Goal: Answer question/provide support

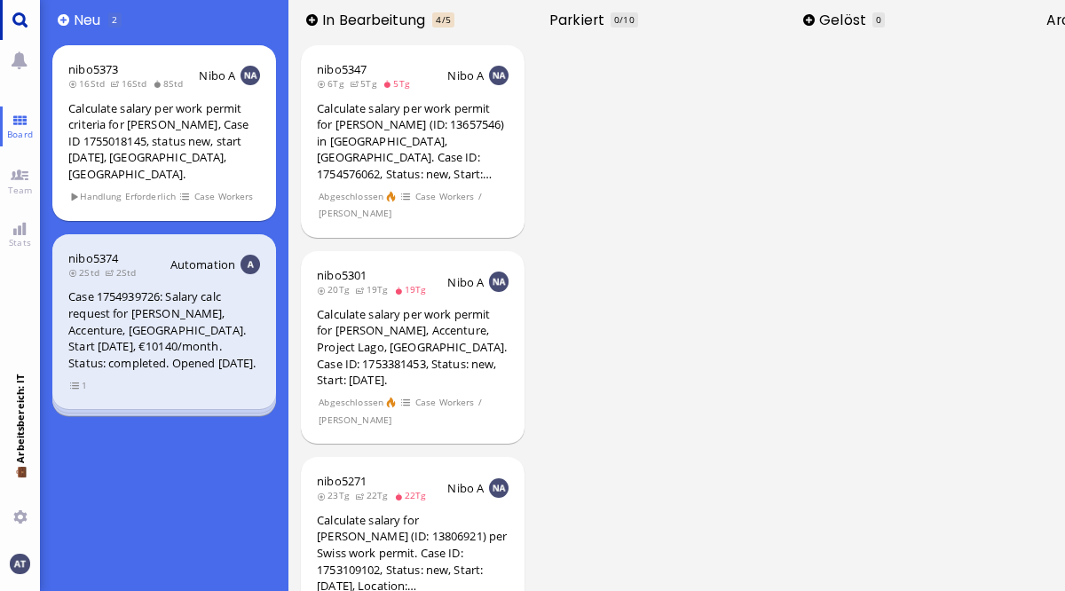
click at [25, 23] on link "Main menu" at bounding box center [20, 20] width 40 height 40
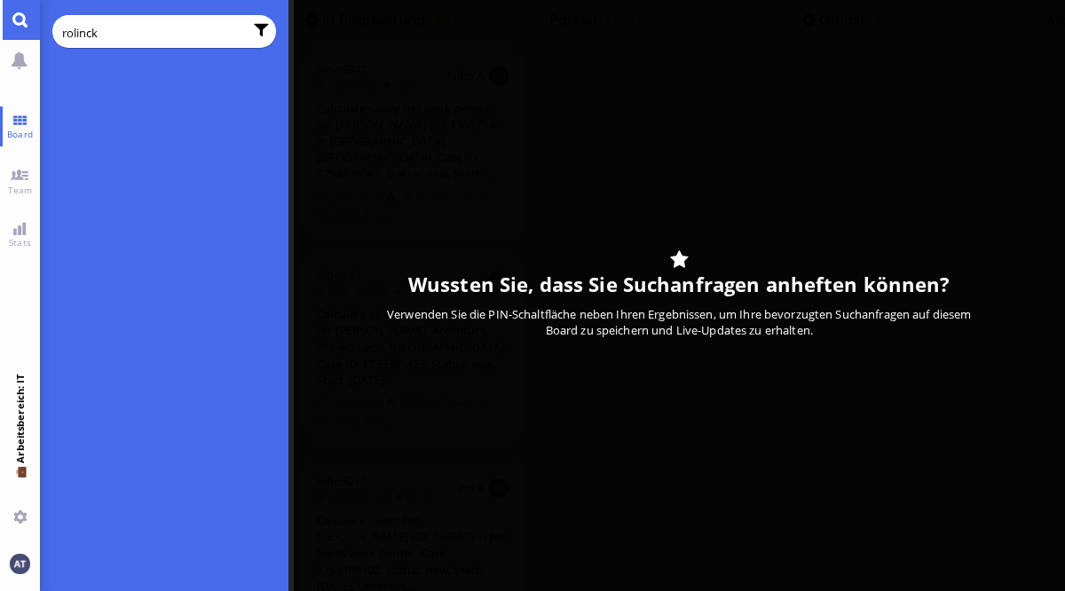
type input "rolinck"
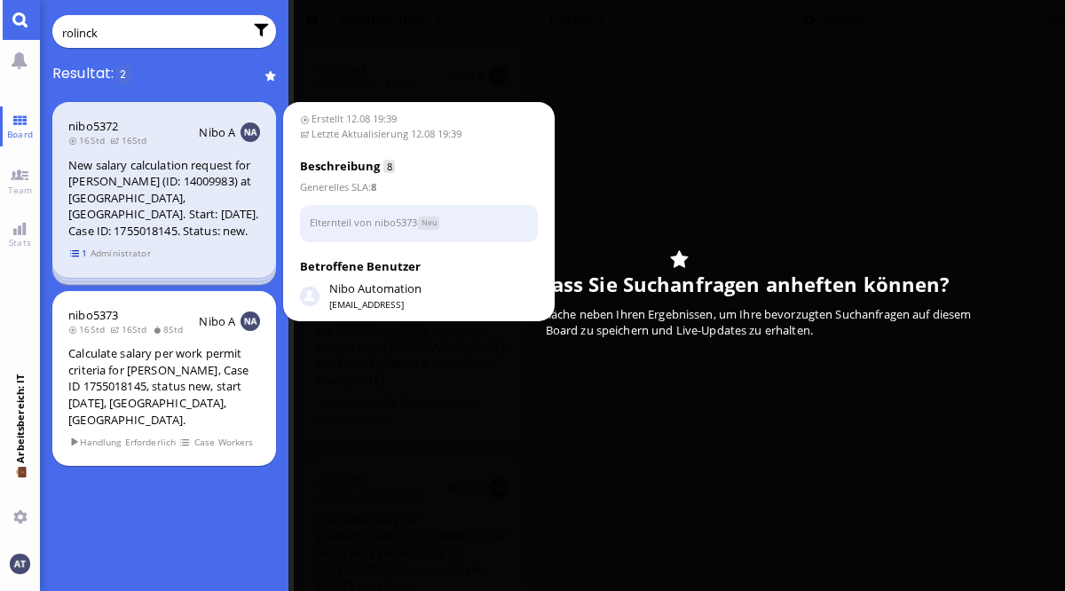
click at [72, 246] on span "1" at bounding box center [79, 253] width 18 height 15
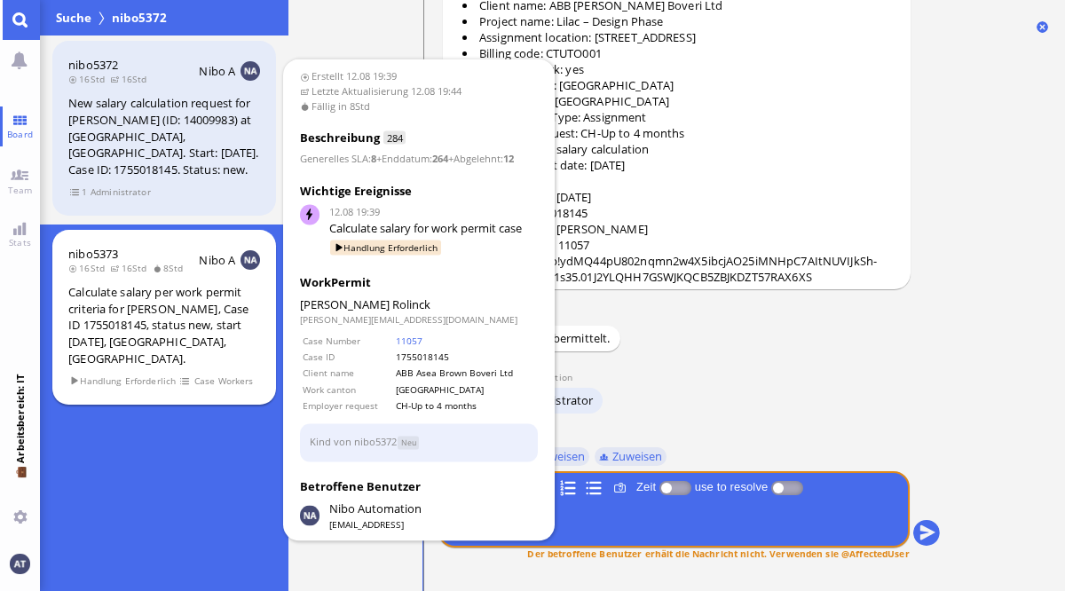
click at [136, 262] on div "nibo5373 16Std 16Std 8Std Nibo A Calculate salary per work permit criteria for …" at bounding box center [164, 318] width 224 height 176
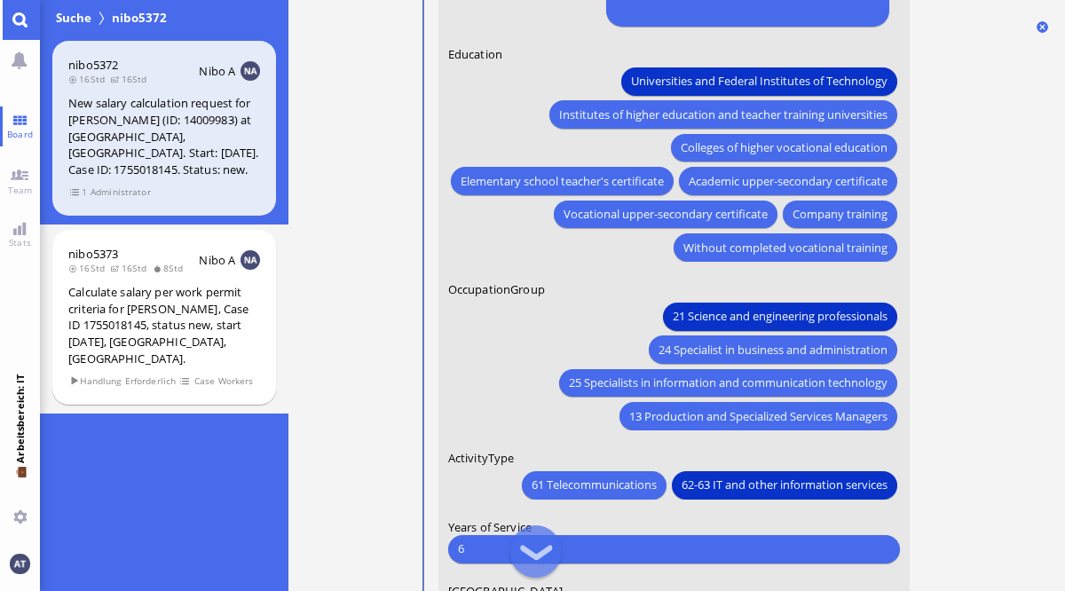
scroll to position [-577, 0]
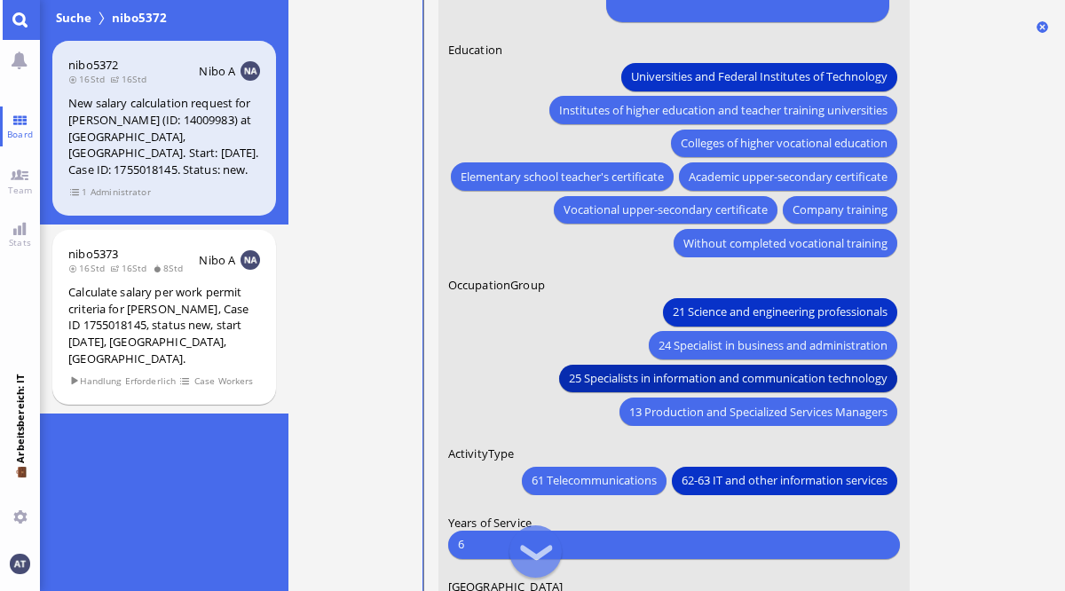
click at [812, 374] on span "25 Specialists in information and communication technology" at bounding box center [727, 378] width 319 height 19
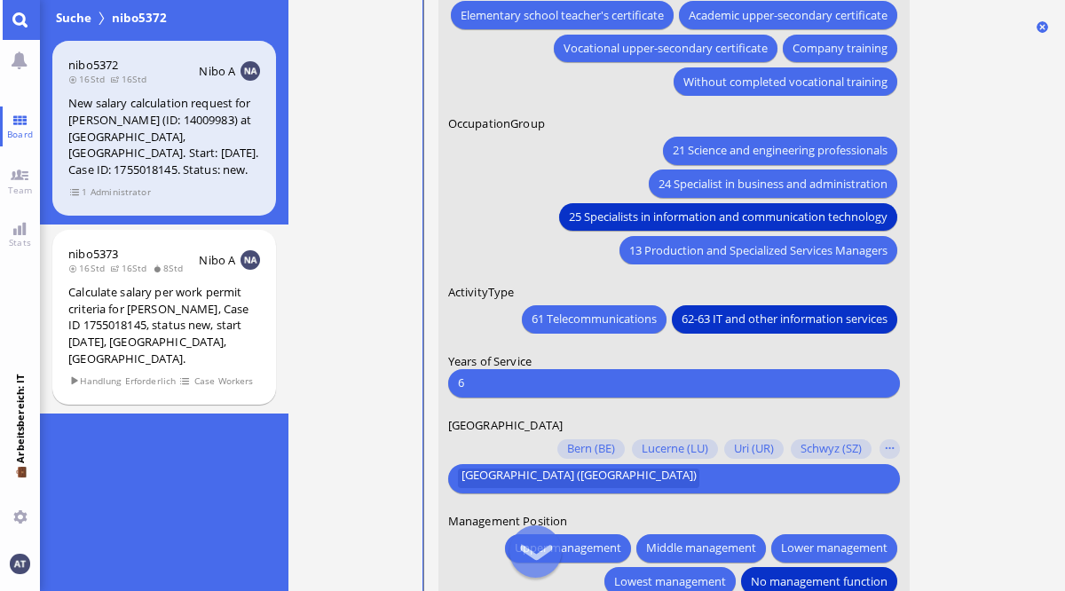
scroll to position [-407, 0]
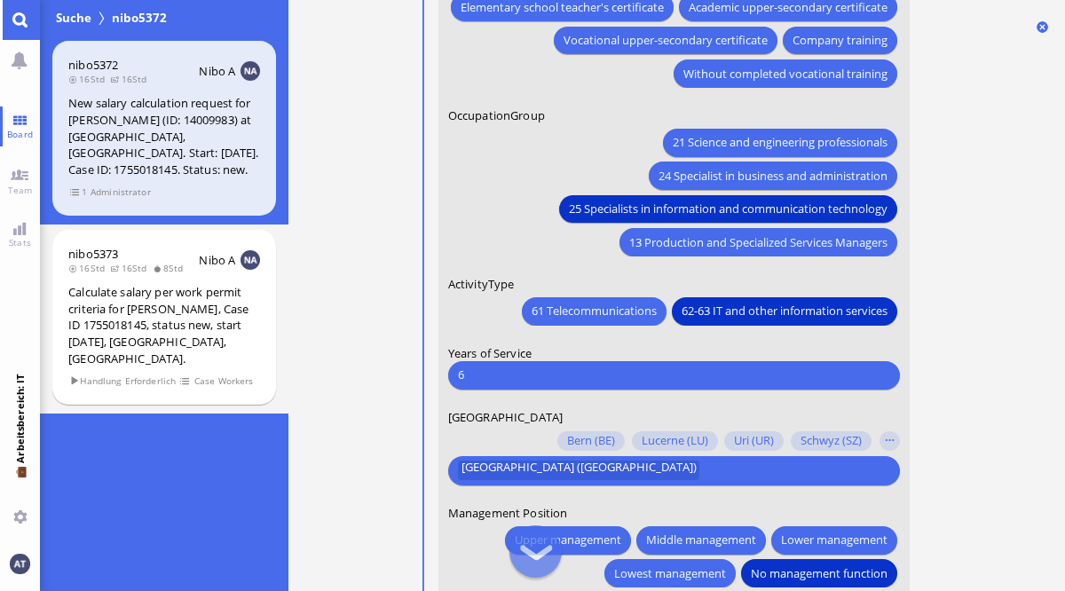
click at [571, 378] on input "6" at bounding box center [672, 375] width 431 height 19
type input "5"
click at [959, 372] on nitautoscroll "12.08 19:39 von Automation Automation Calculate eligible salary for work permit…" at bounding box center [677, 295] width 586 height 591
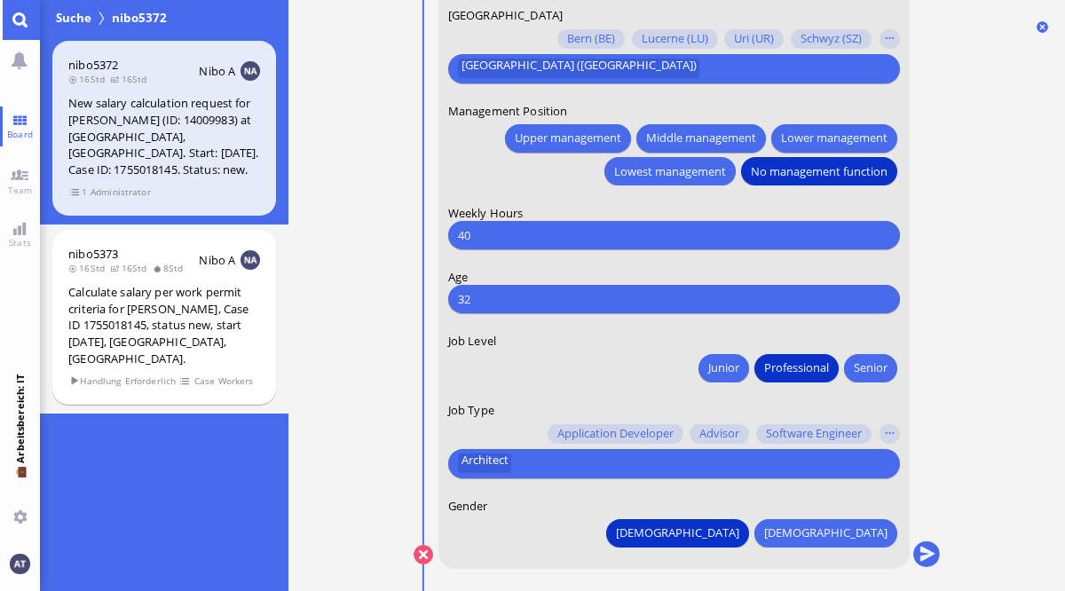
scroll to position [0, 0]
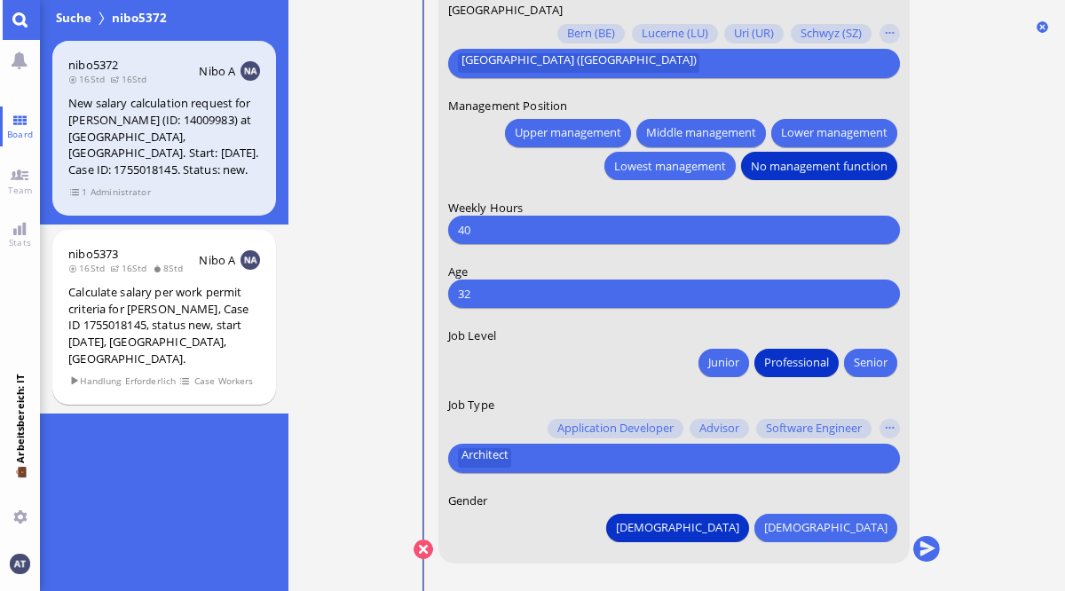
click at [834, 453] on input "text" at bounding box center [700, 458] width 368 height 19
click at [898, 425] on button "button" at bounding box center [890, 429] width 20 height 20
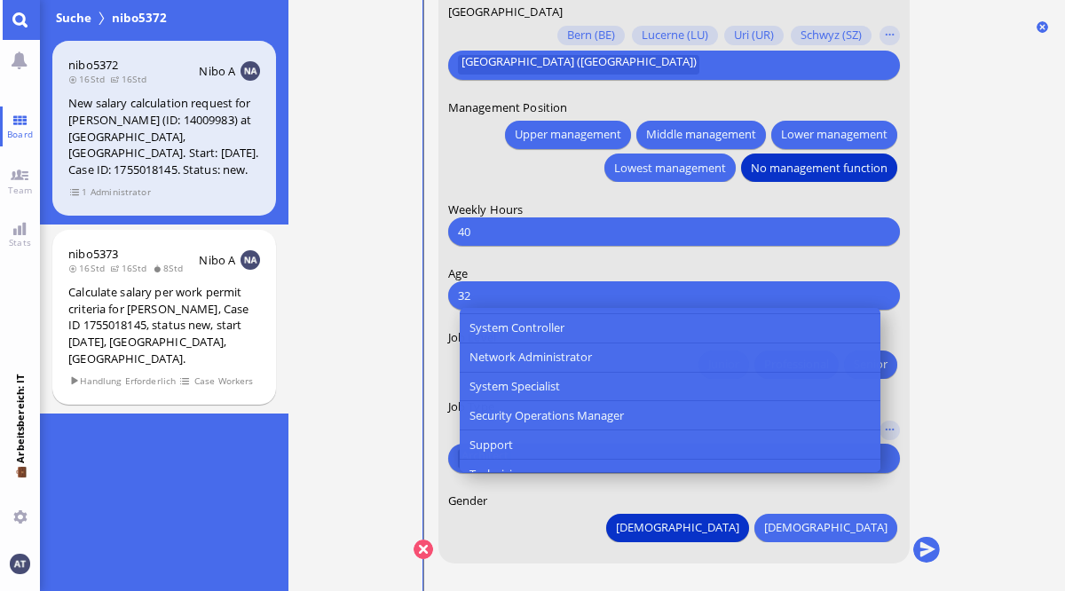
click at [960, 456] on nitautoscroll "12.08 19:39 von Automation Automation Calculate eligible salary for work permit…" at bounding box center [677, 295] width 586 height 591
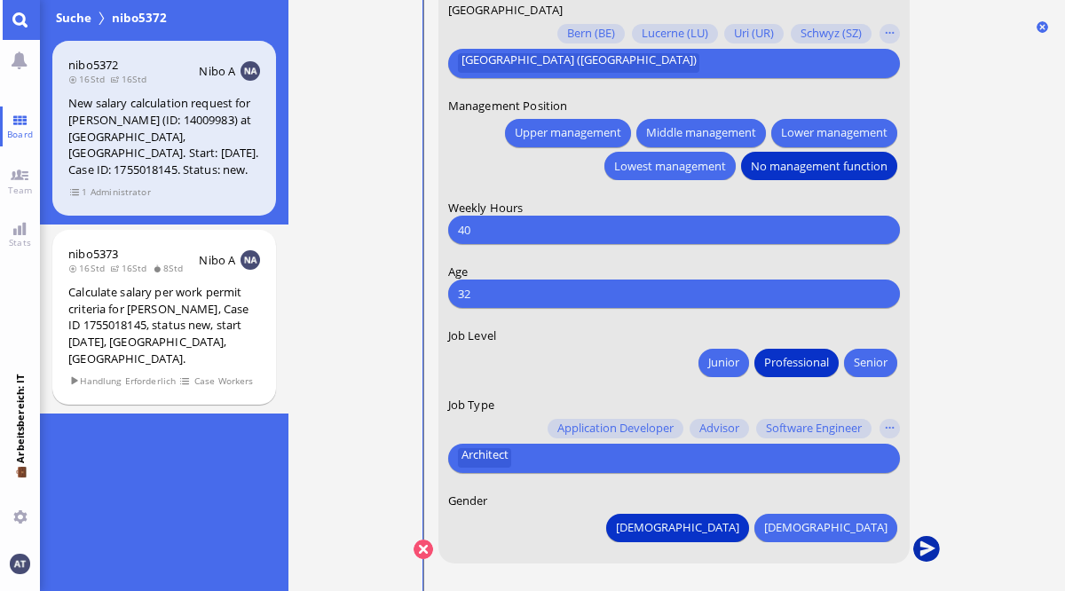
click at [927, 554] on button "submit" at bounding box center [926, 550] width 27 height 27
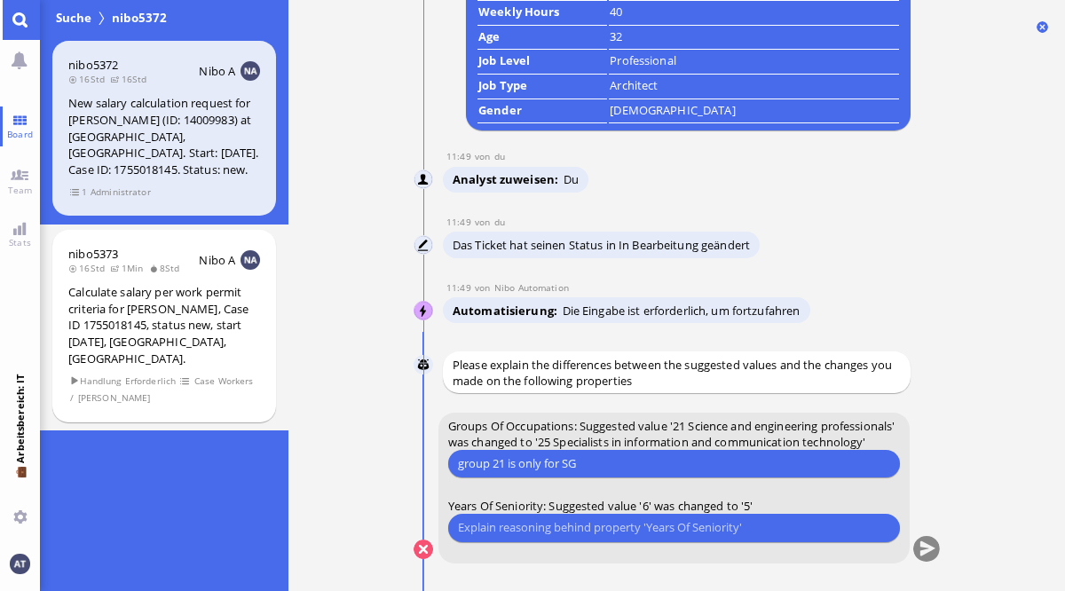
type input "group 21 is only for SG"
click at [655, 524] on input "text" at bounding box center [672, 527] width 431 height 19
click at [626, 529] on input "work experience while studying isn't relevant" at bounding box center [672, 527] width 431 height 19
type input "work experience during the studies isn't relevant"
click at [797, 534] on input "work experience during the studies isn't relevant" at bounding box center [672, 527] width 431 height 19
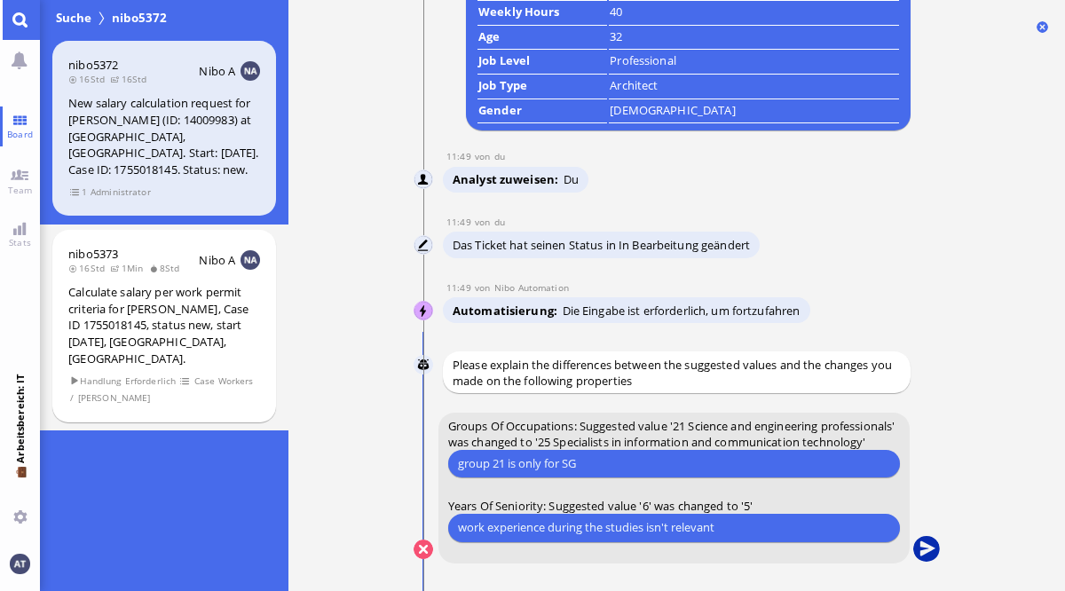
click at [927, 553] on button "submit" at bounding box center [926, 550] width 27 height 27
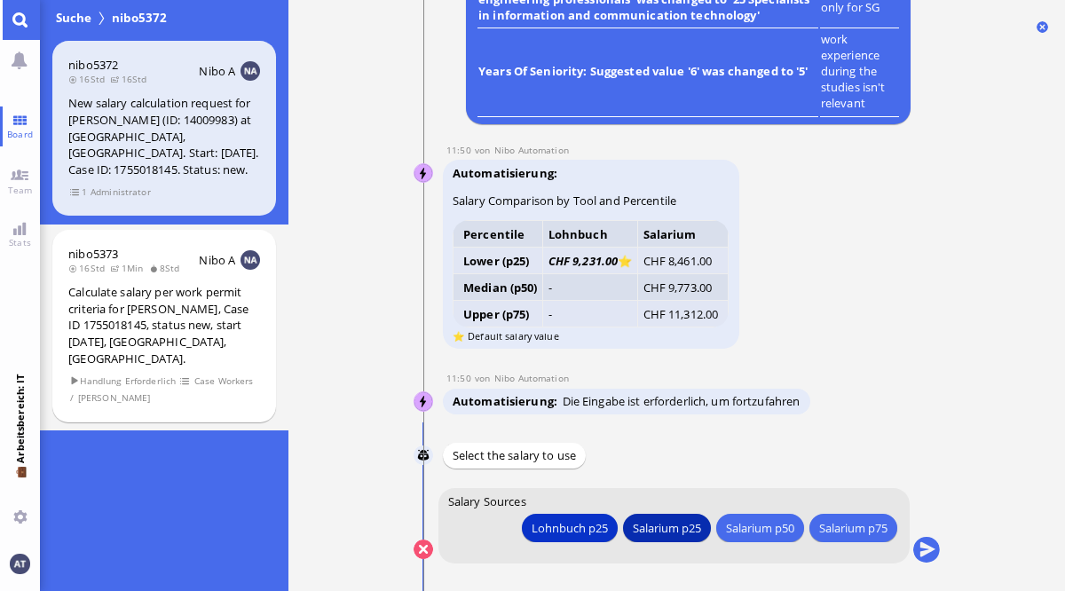
click at [608, 533] on div "Salarium p25" at bounding box center [570, 527] width 76 height 19
click at [929, 547] on button "submit" at bounding box center [926, 550] width 27 height 27
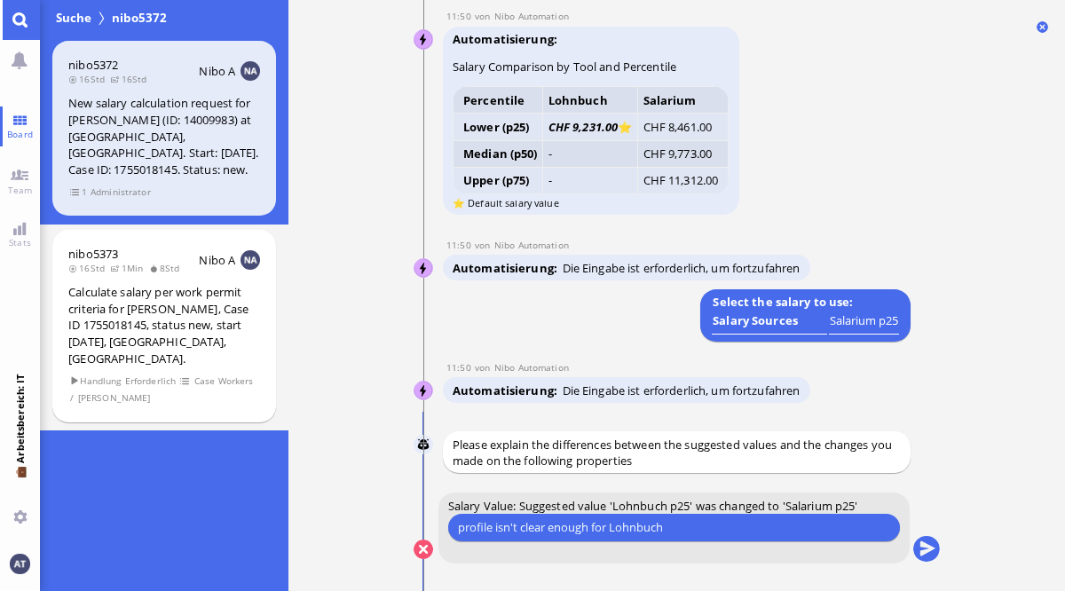
type input "profile isn't clear enough for Lohnbuch"
click at [920, 553] on button "submit" at bounding box center [926, 550] width 27 height 27
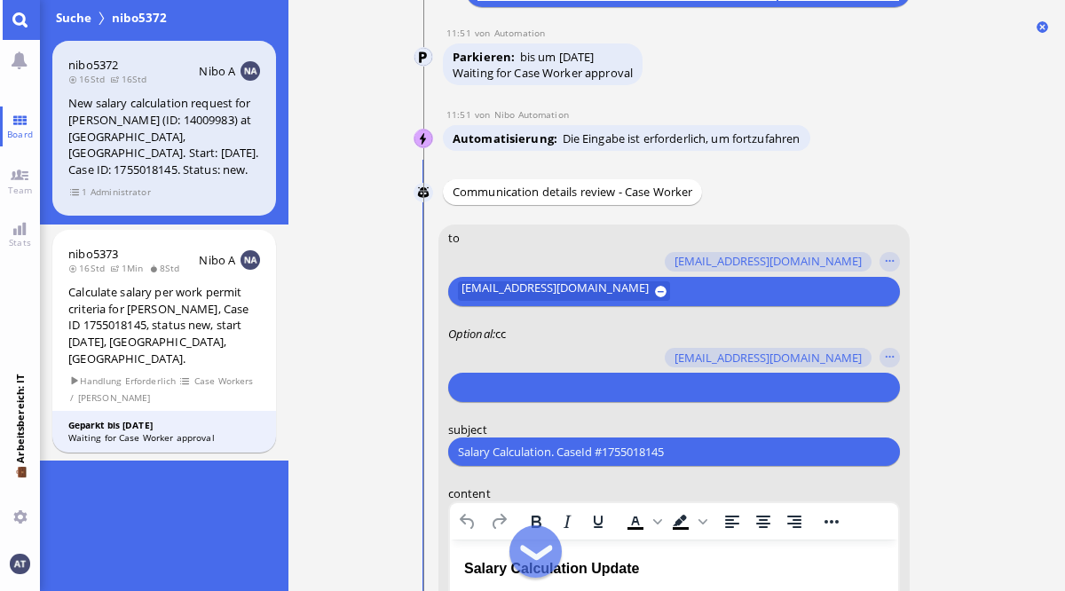
scroll to position [-594, 0]
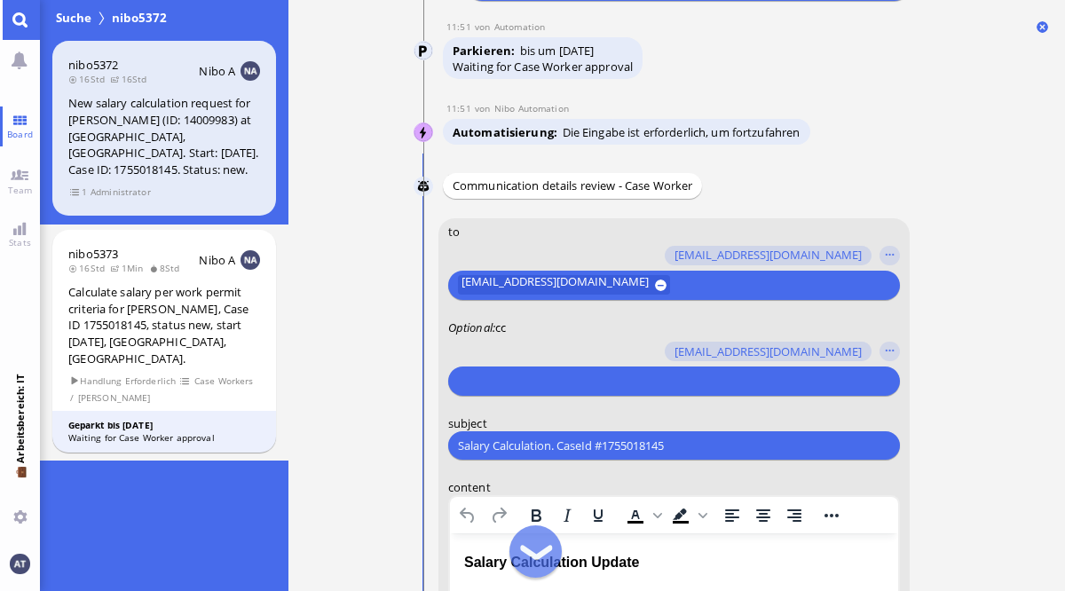
click at [597, 376] on input "text" at bounding box center [670, 381] width 427 height 19
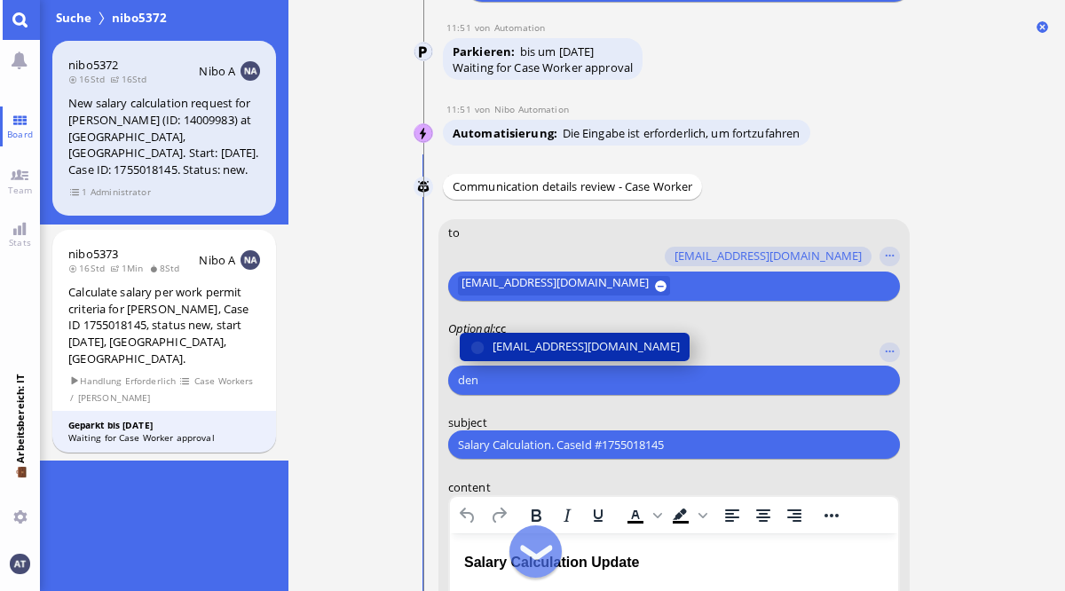
type input "den"
click at [547, 344] on span "[EMAIL_ADDRESS][DOMAIN_NAME]" at bounding box center [585, 346] width 187 height 19
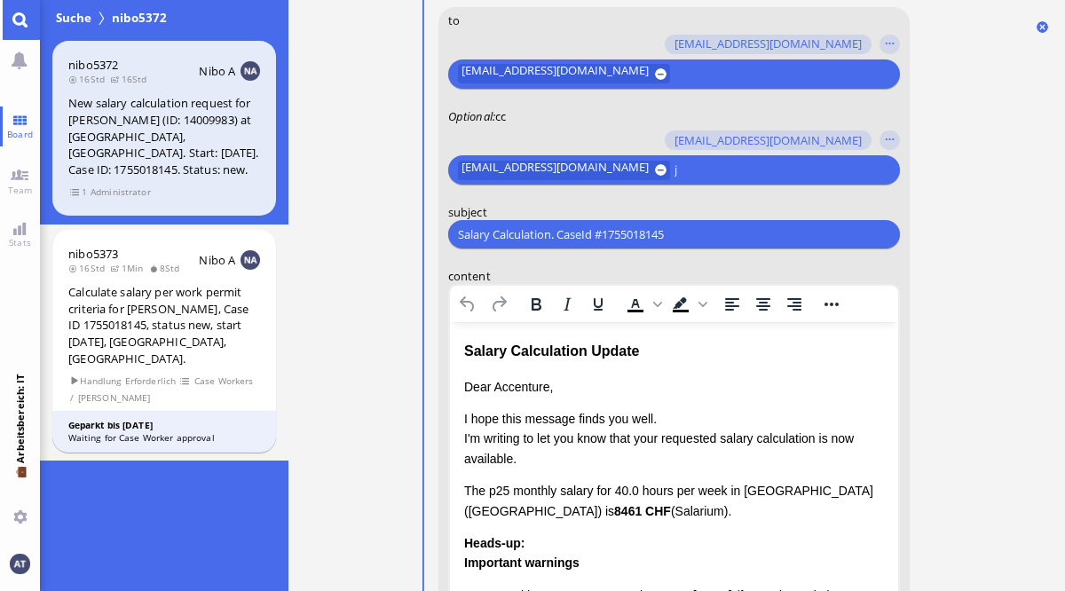
scroll to position [-381, 0]
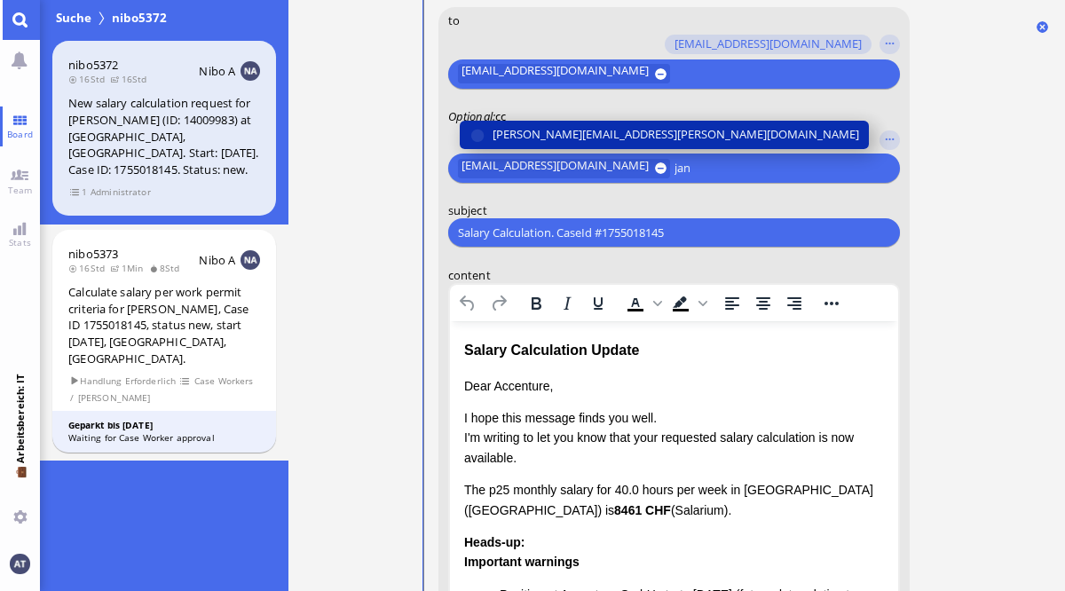
type input "jan"
click at [626, 126] on span "[PERSON_NAME][EMAIL_ADDRESS][PERSON_NAME][DOMAIN_NAME]" at bounding box center [675, 134] width 367 height 19
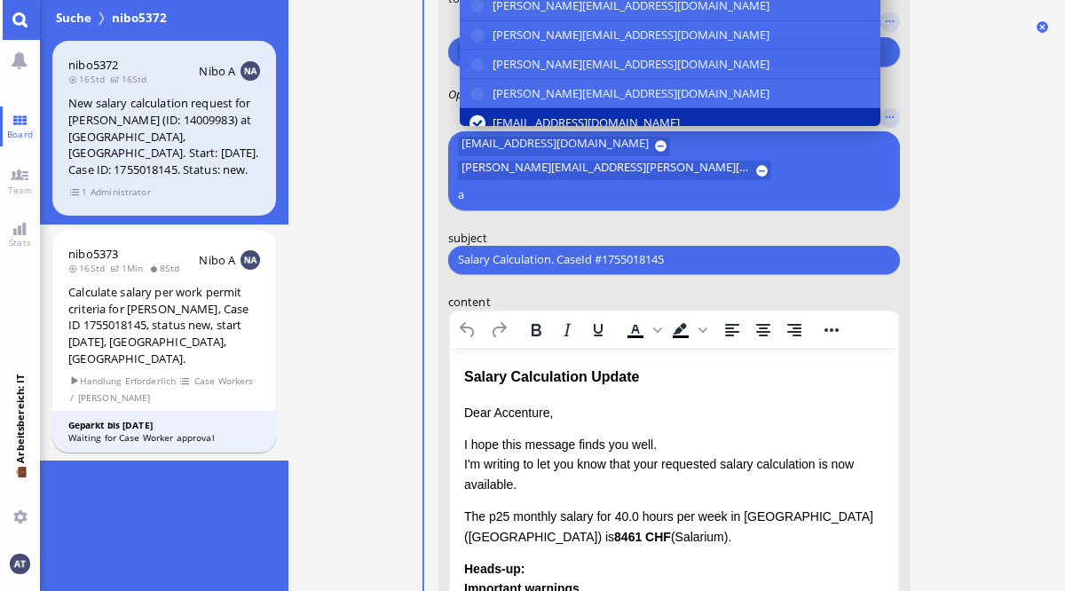
scroll to position [-406, 0]
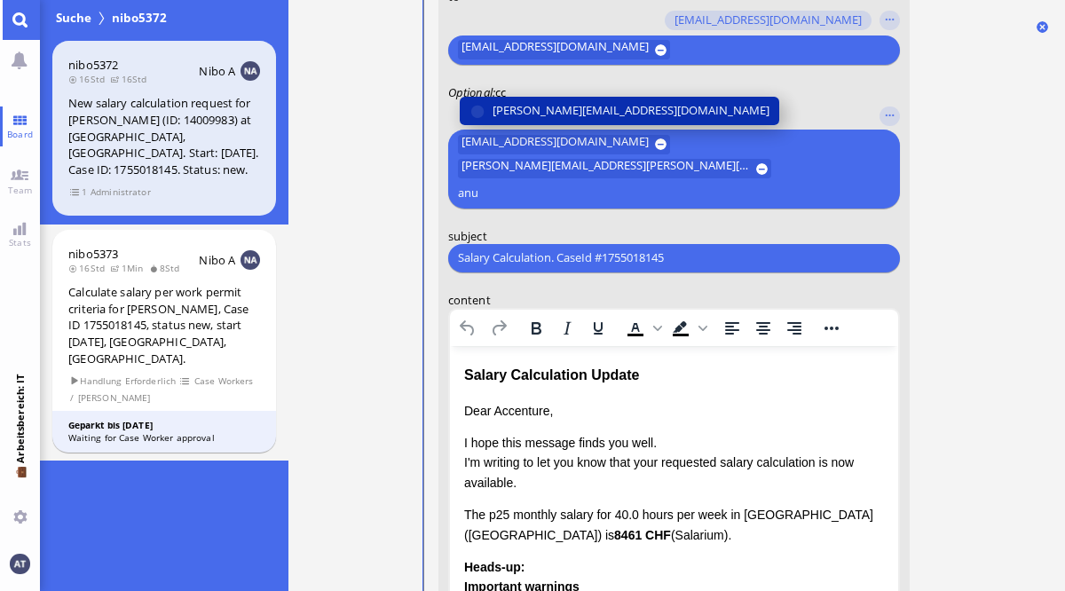
type input "anu"
click at [596, 121] on button "[PERSON_NAME][EMAIL_ADDRESS][DOMAIN_NAME]" at bounding box center [619, 110] width 320 height 28
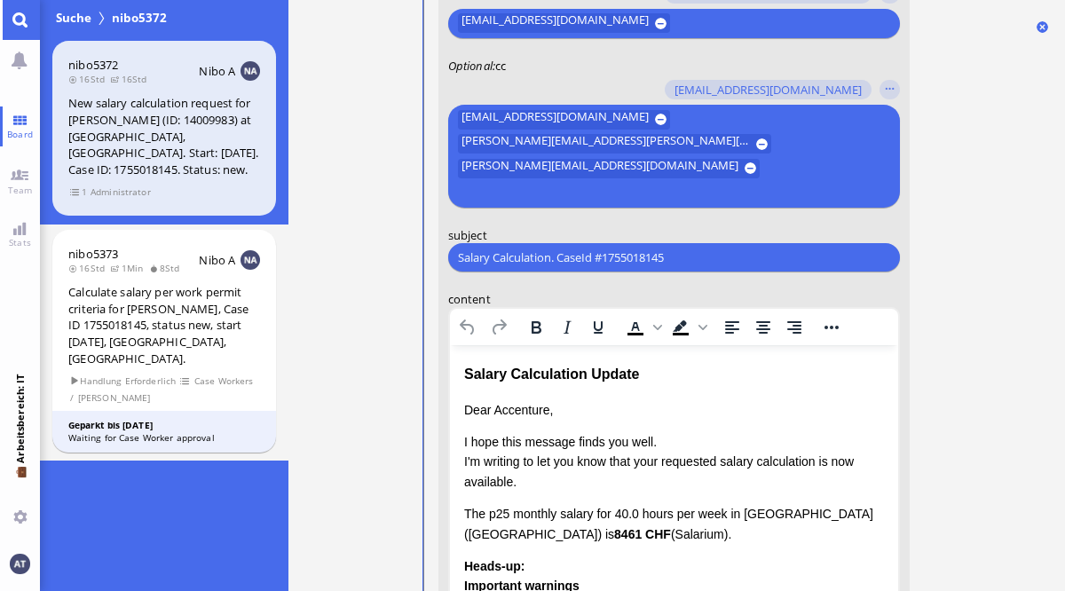
scroll to position [-407, 0]
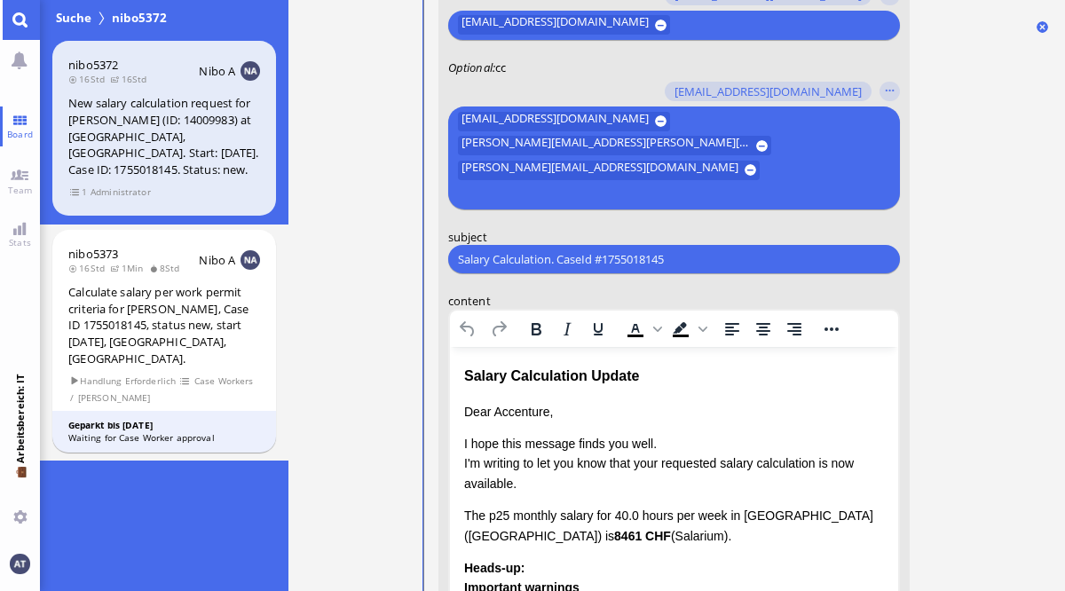
click at [968, 292] on nitautoscroll "12.08 19:39 von Automation Automation Calculate eligible salary for work permit…" at bounding box center [677, 295] width 586 height 591
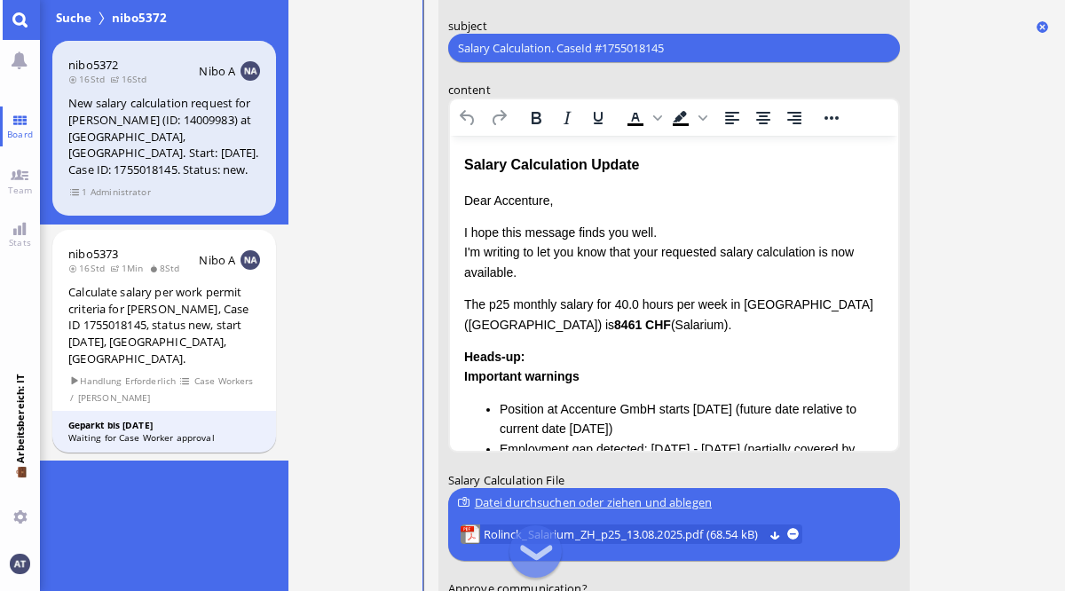
scroll to position [-193, 0]
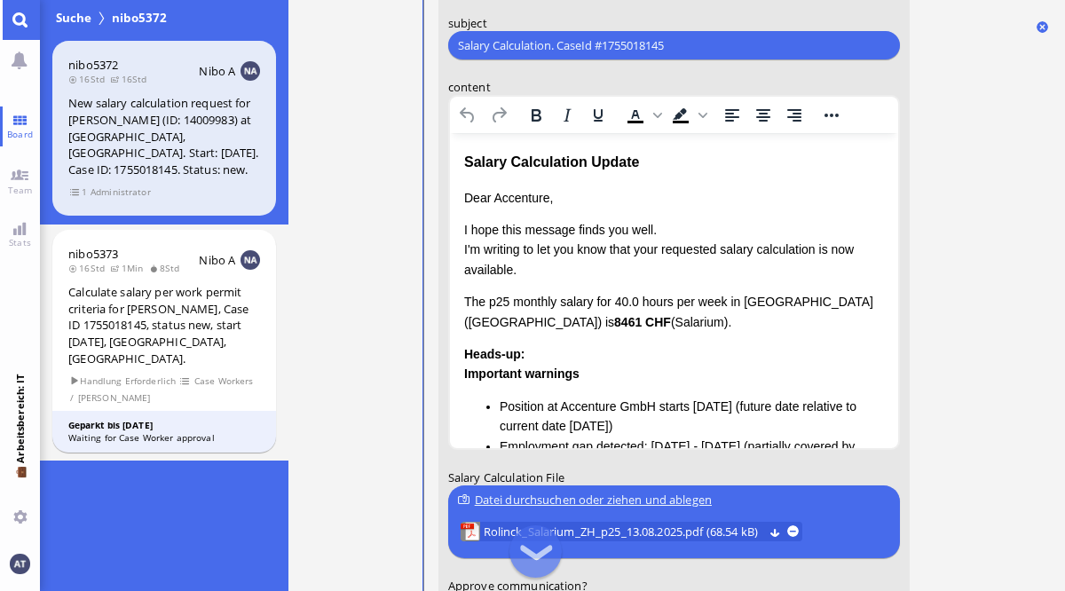
click at [598, 180] on div "Salary Calculation Update Dear Accenture, I hope this message finds you well. I…" at bounding box center [673, 416] width 420 height 531
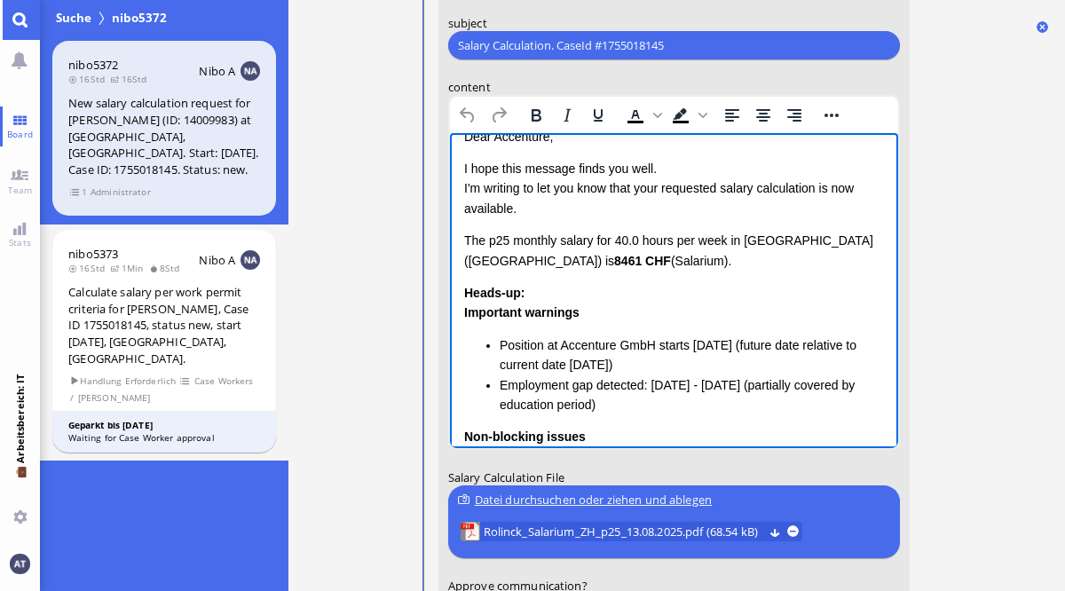
scroll to position [63, 0]
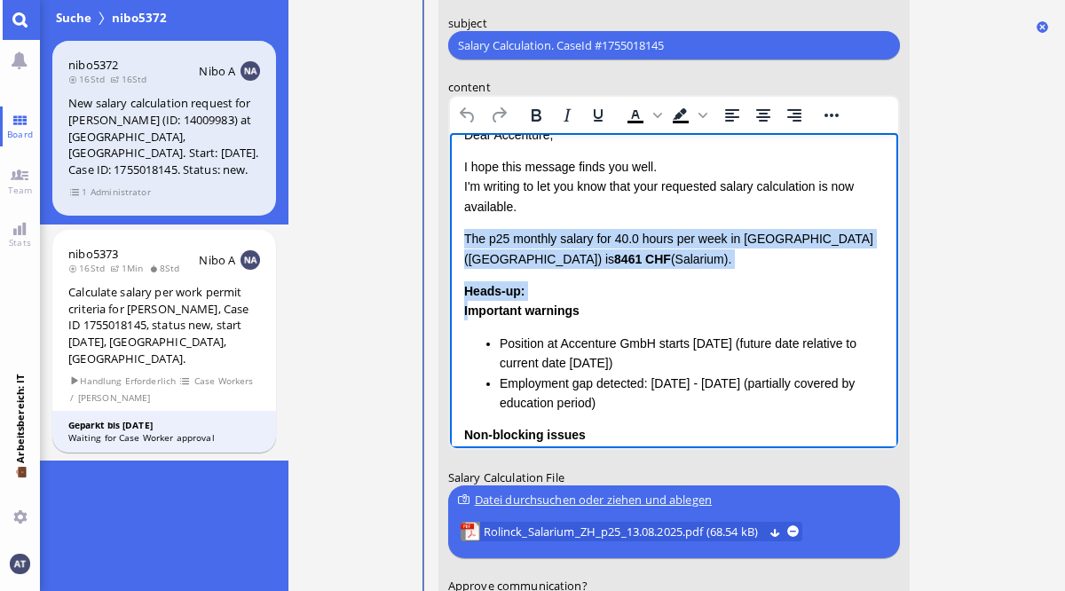
drag, startPoint x: 465, startPoint y: 239, endPoint x: 471, endPoint y: 315, distance: 76.5
click at [471, 315] on div "Dear Accenture, I hope this message finds you well. I'm writing to let you know…" at bounding box center [673, 353] width 420 height 457
click at [471, 315] on strong "Important warnings" at bounding box center [520, 311] width 115 height 14
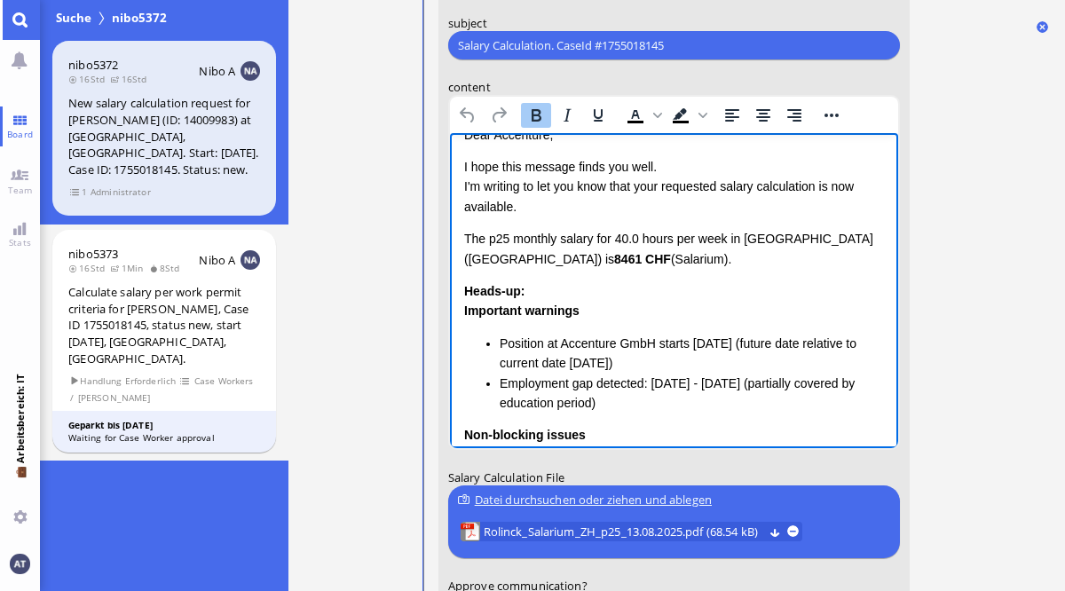
click at [463, 240] on p "The p25 monthly salary for 40.0 hours per week in [GEOGRAPHIC_DATA] ([GEOGRAPHI…" at bounding box center [673, 249] width 420 height 40
drag, startPoint x: 463, startPoint y: 238, endPoint x: 608, endPoint y: 264, distance: 147.0
click at [608, 264] on p "The p25 monthly salary for 40.0 hours per week in [GEOGRAPHIC_DATA] ([GEOGRAPHI…" at bounding box center [673, 249] width 420 height 40
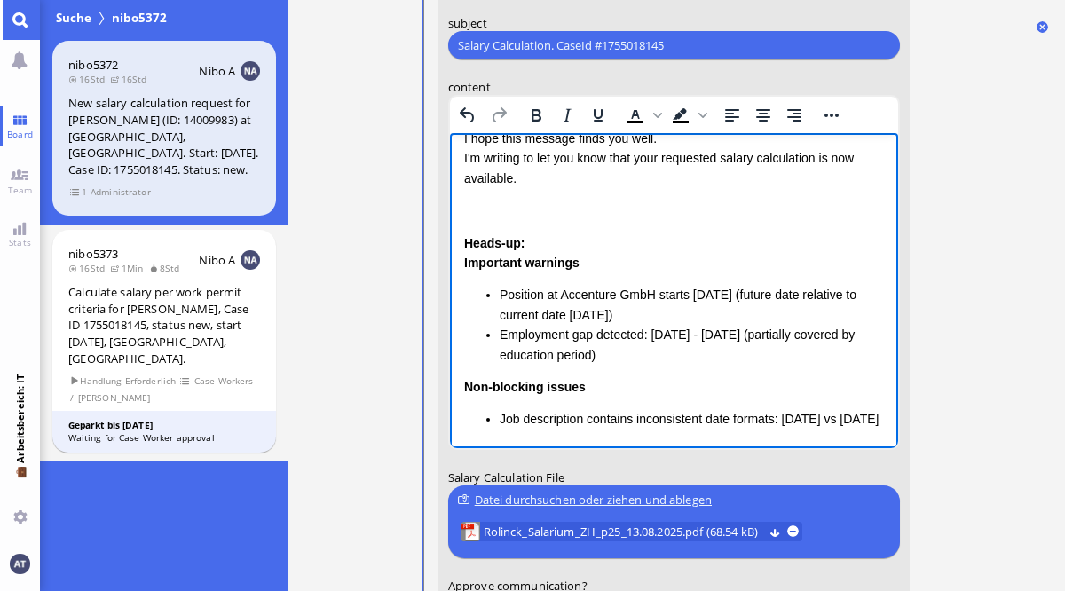
scroll to position [95, 0]
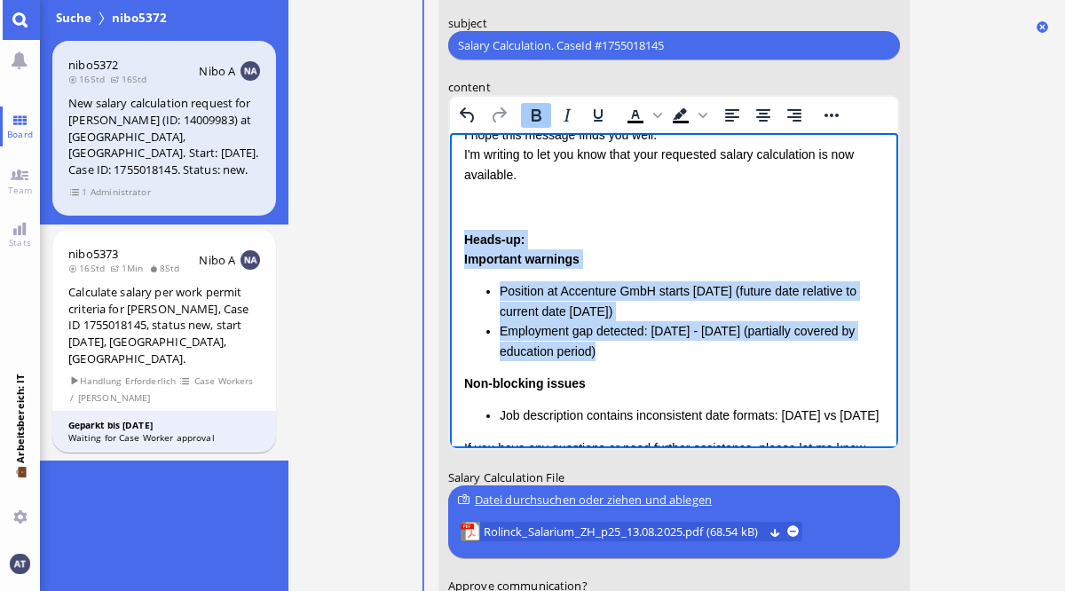
drag, startPoint x: 464, startPoint y: 238, endPoint x: 684, endPoint y: 367, distance: 255.0
click at [684, 367] on div "Heads-up: Important warnings Position at Accenture GmbH starts [DATE] (future d…" at bounding box center [673, 328] width 420 height 196
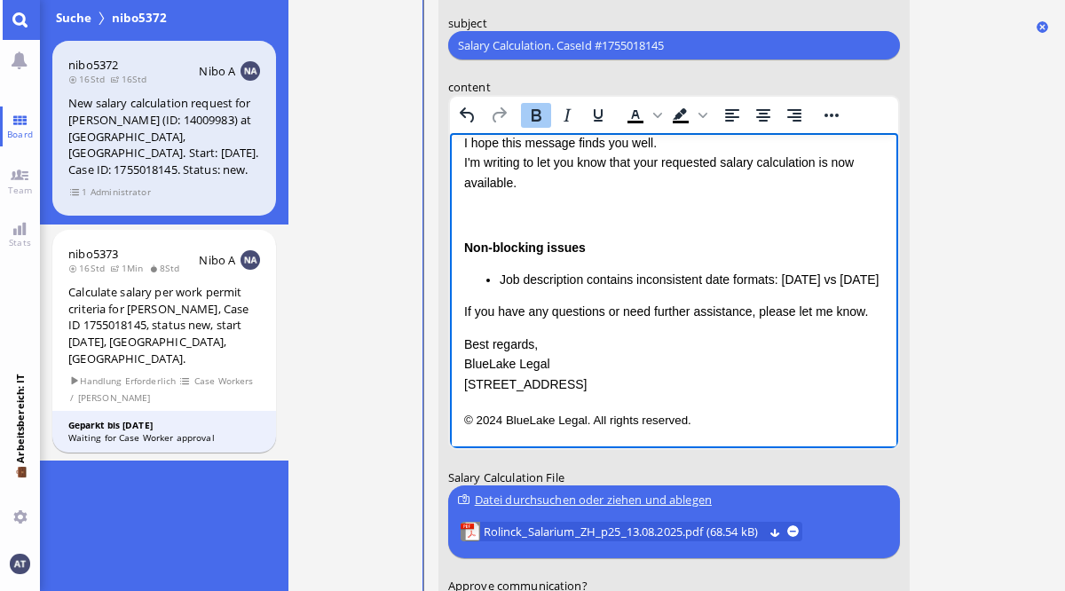
drag, startPoint x: 465, startPoint y: 235, endPoint x: 628, endPoint y: 286, distance: 170.2
click at [628, 286] on div "Non-blocking issues Job description contains inconsistent date formats: [DATE] …" at bounding box center [673, 264] width 420 height 52
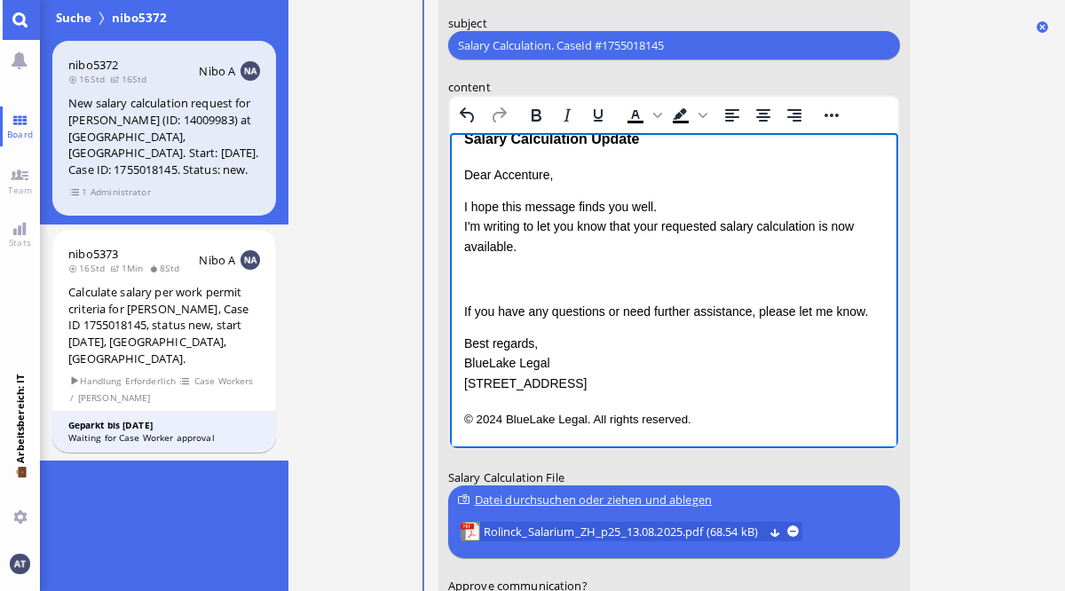
scroll to position [0, 0]
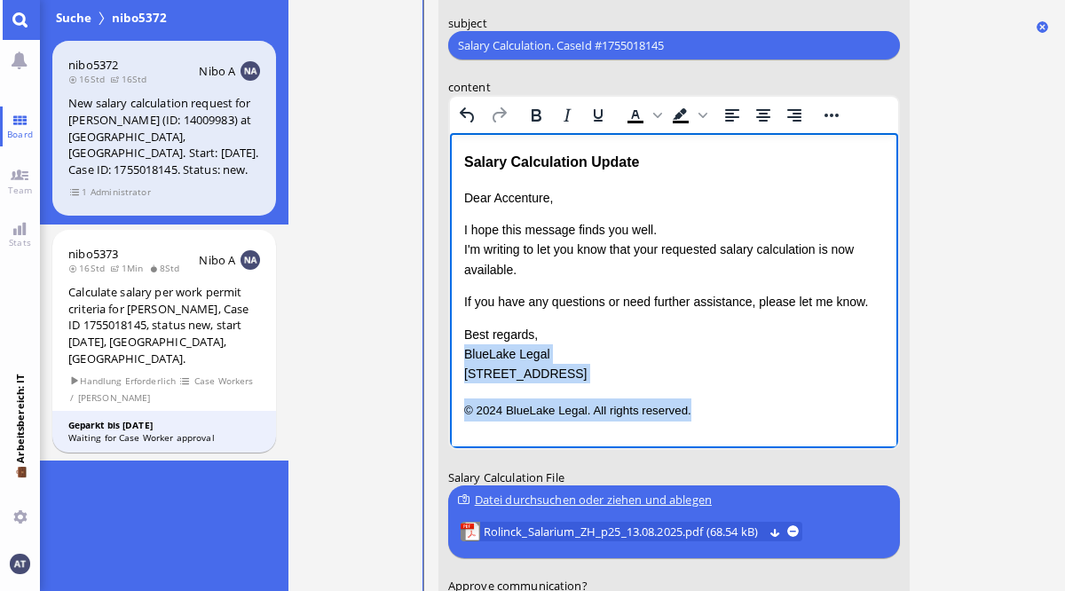
drag, startPoint x: 464, startPoint y: 354, endPoint x: 708, endPoint y: 422, distance: 253.3
click at [708, 422] on html "Salary Calculation Update Dear Accenture, I hope this message finds you well. I…" at bounding box center [673, 285] width 448 height 305
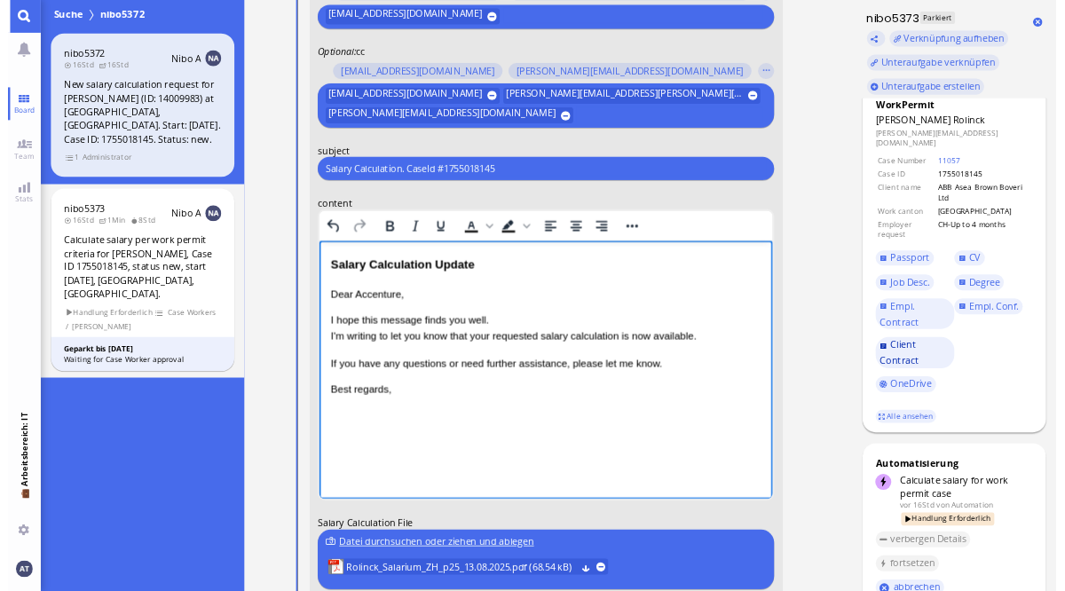
scroll to position [357, 0]
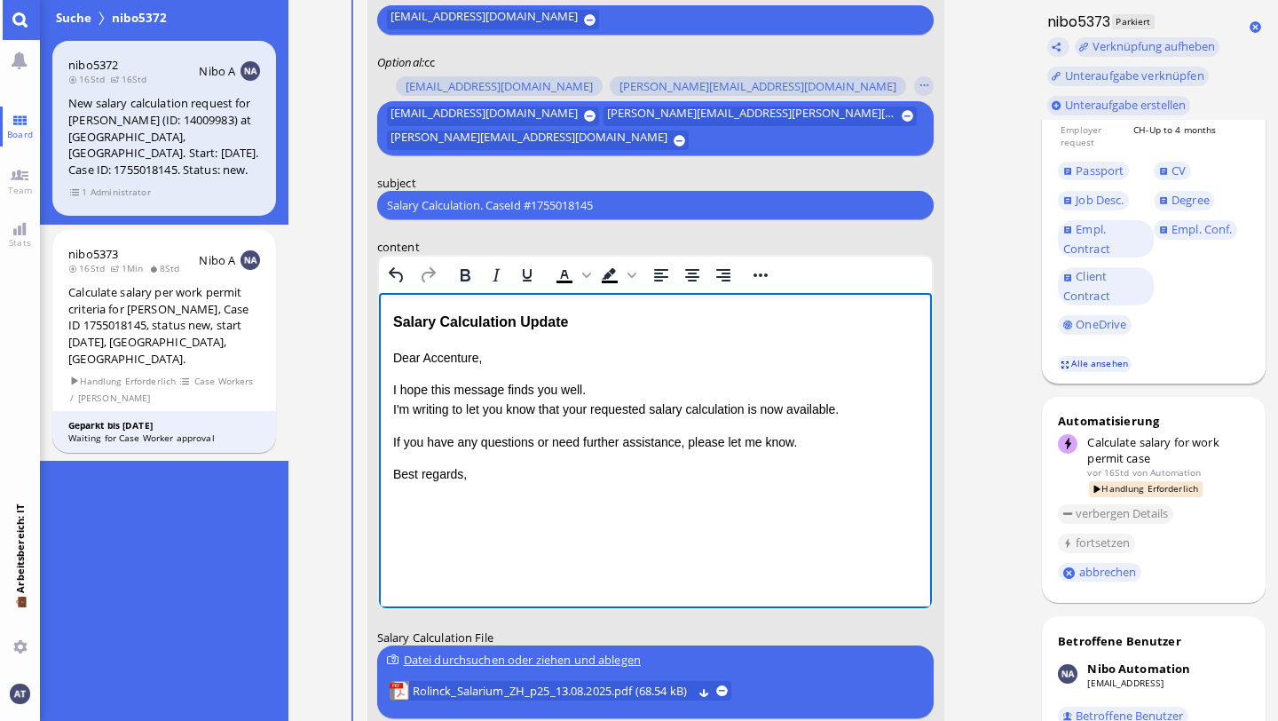
click at [1064, 356] on link "Alle ansehen" at bounding box center [1095, 363] width 75 height 15
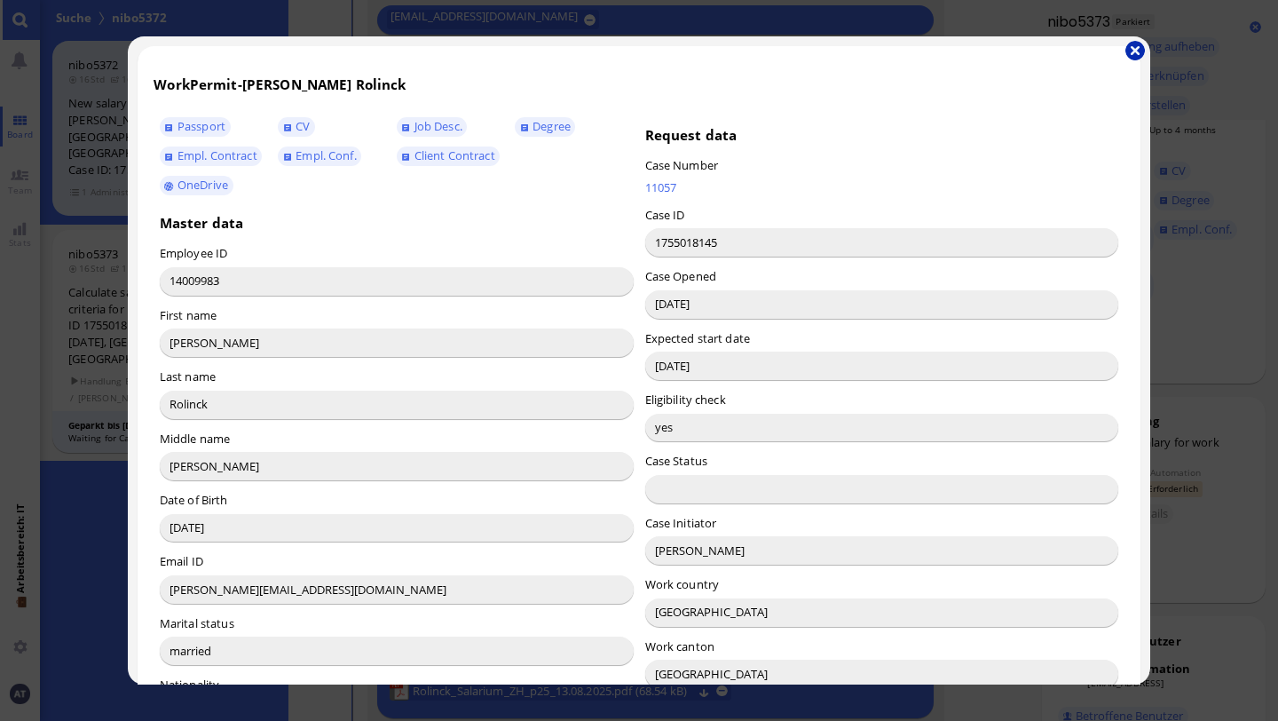
click at [1064, 54] on button "button" at bounding box center [1136, 51] width 20 height 20
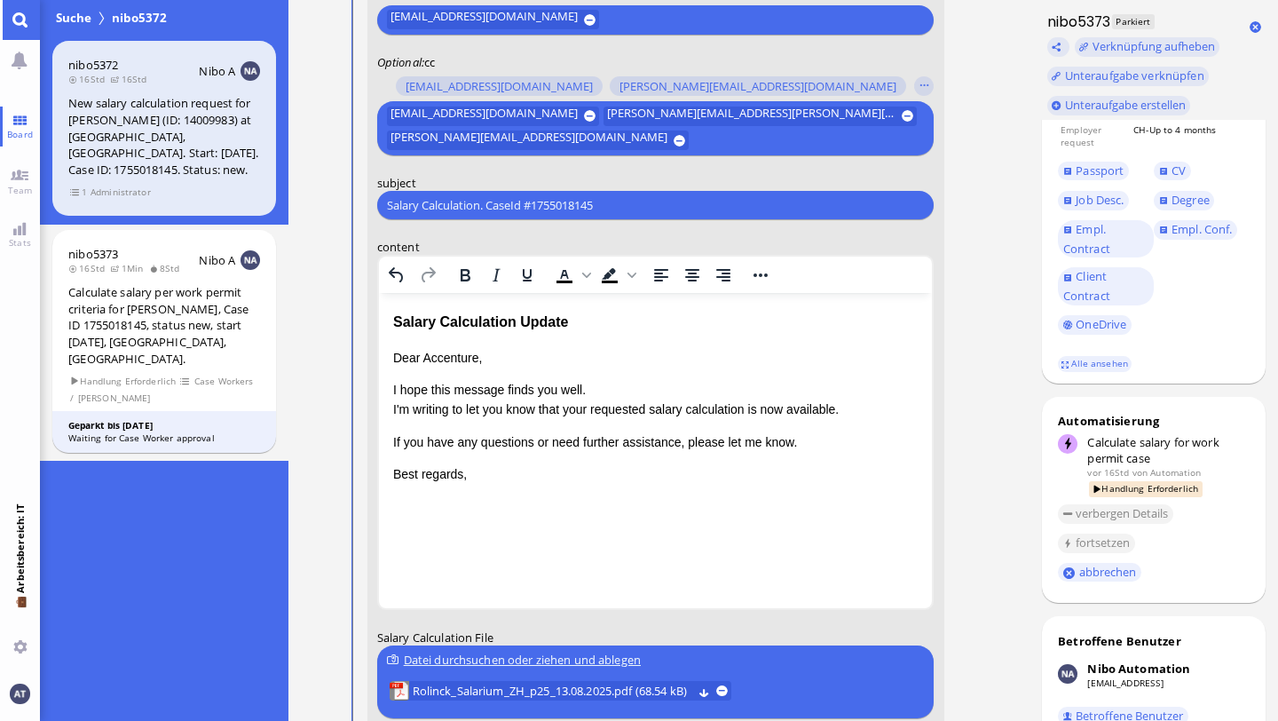
click at [459, 360] on p "Dear Accenture," at bounding box center [655, 358] width 526 height 20
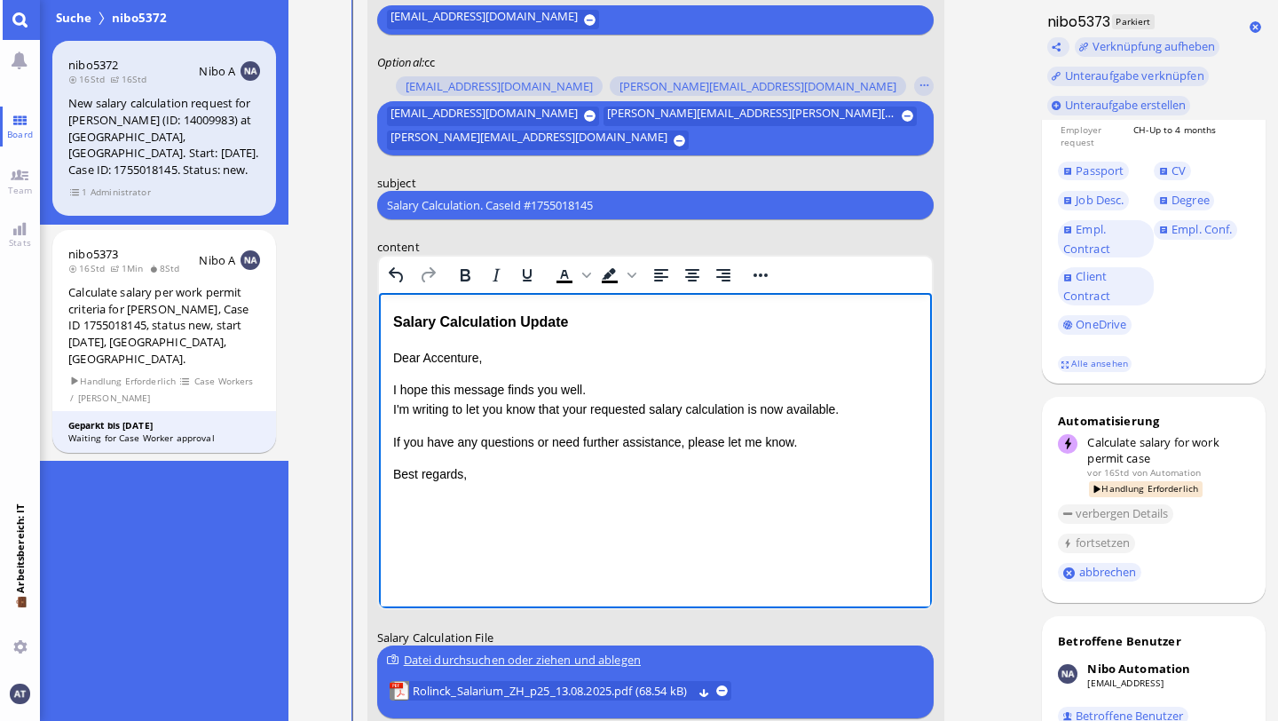
click at [459, 360] on p "Dear Accenture," at bounding box center [655, 358] width 526 height 20
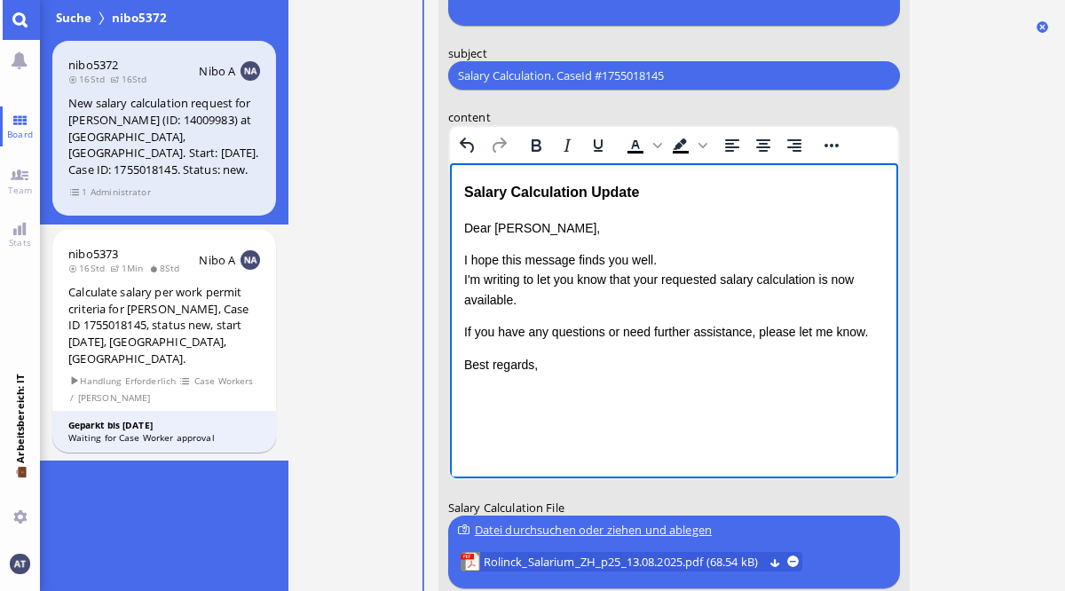
scroll to position [-352, 0]
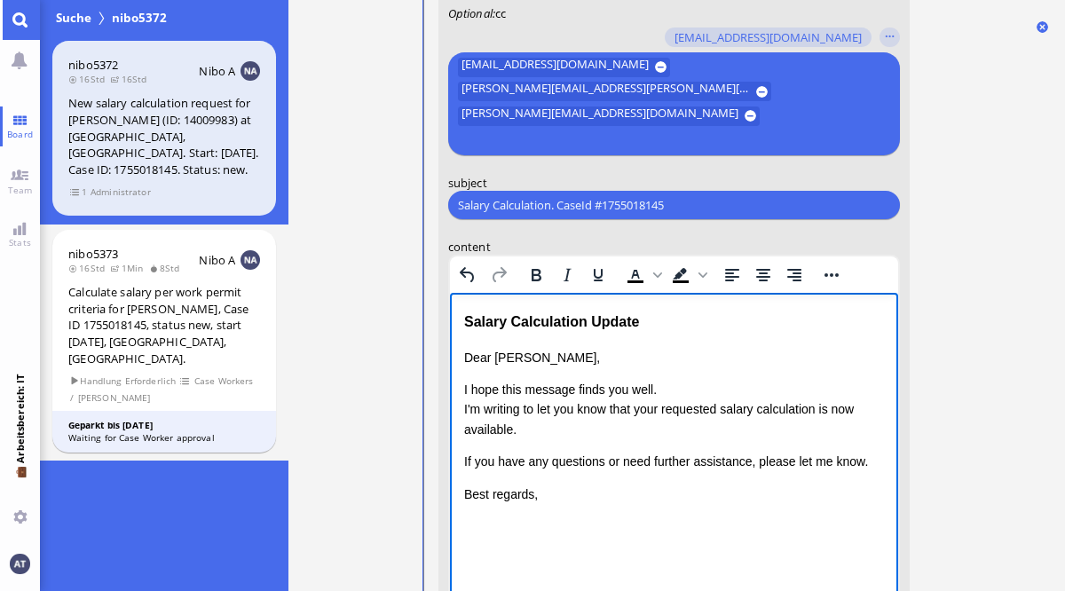
click at [659, 489] on p "Best regards," at bounding box center [673, 495] width 420 height 20
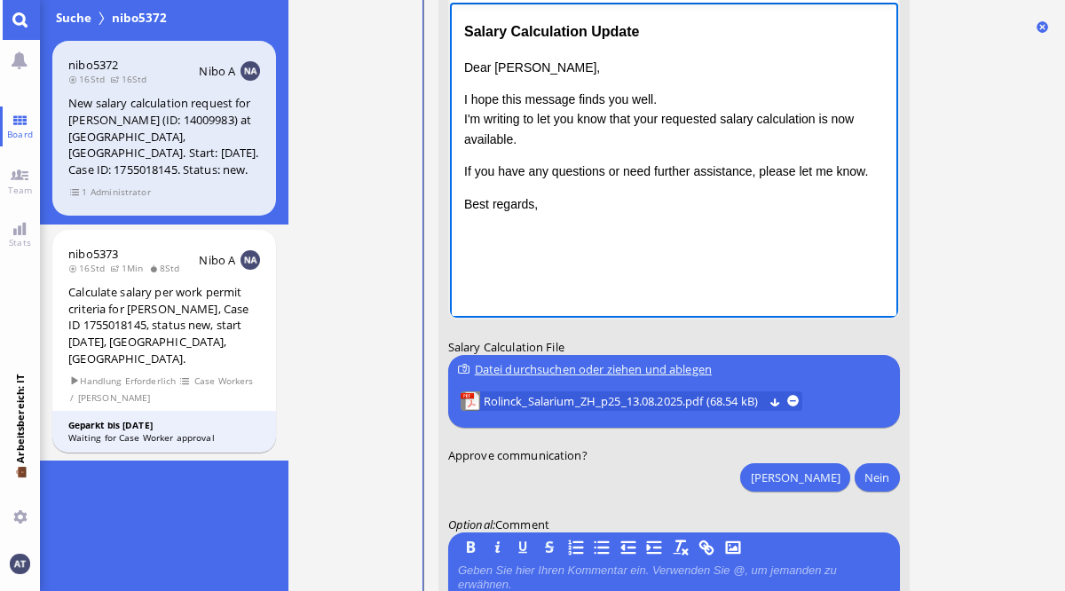
scroll to position [0, 0]
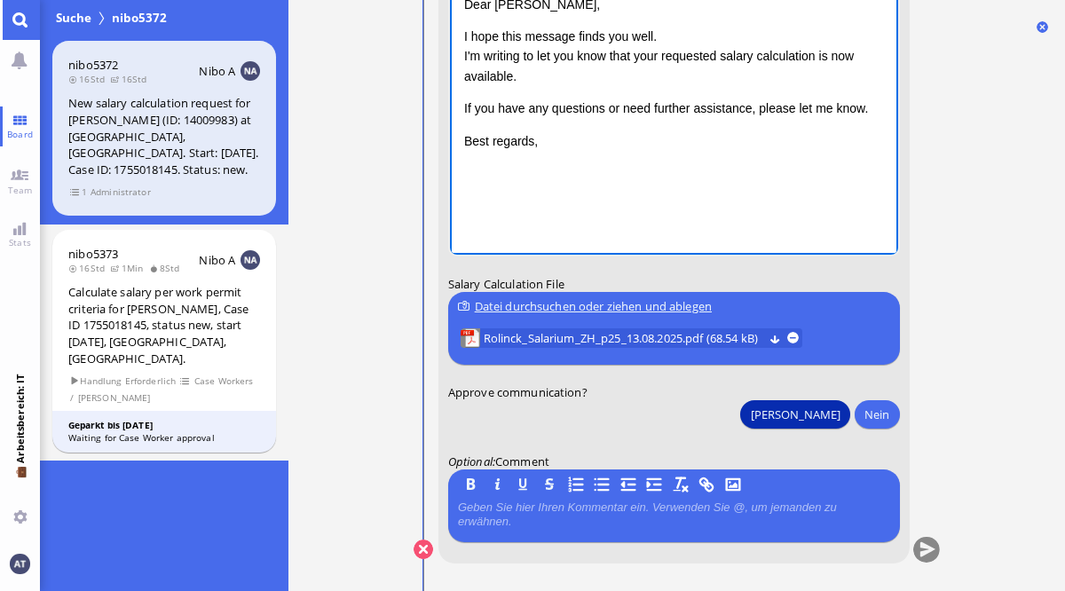
click at [838, 414] on button "[PERSON_NAME]" at bounding box center [794, 414] width 109 height 28
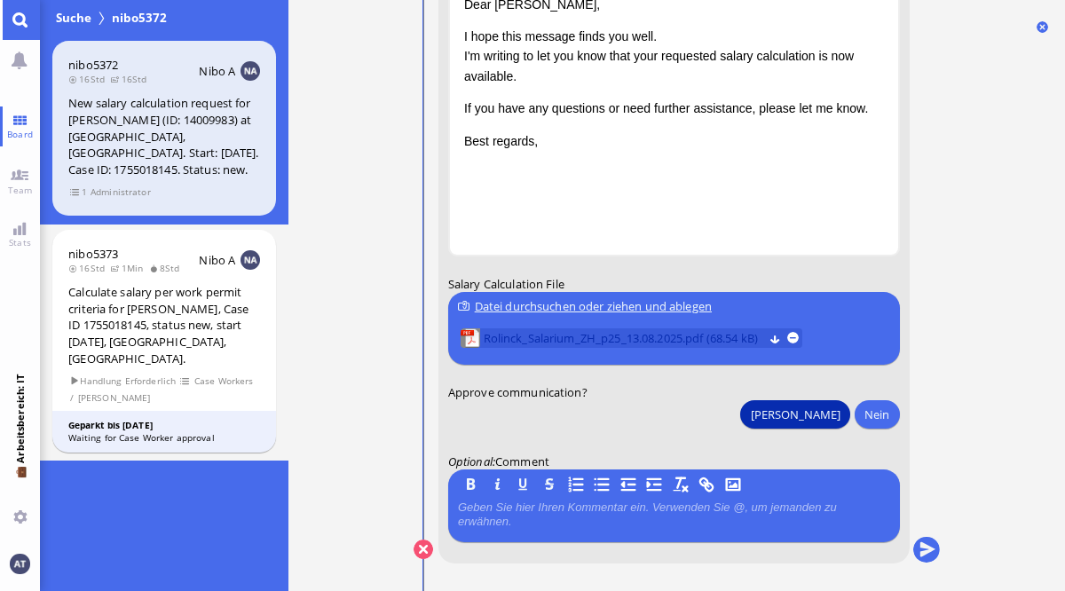
click at [640, 342] on span "Rolinck_Salarium_ZH_p25_13.08.2025.pdf (68.54 kB)" at bounding box center [623, 338] width 280 height 20
click at [930, 551] on button "submit" at bounding box center [926, 550] width 27 height 27
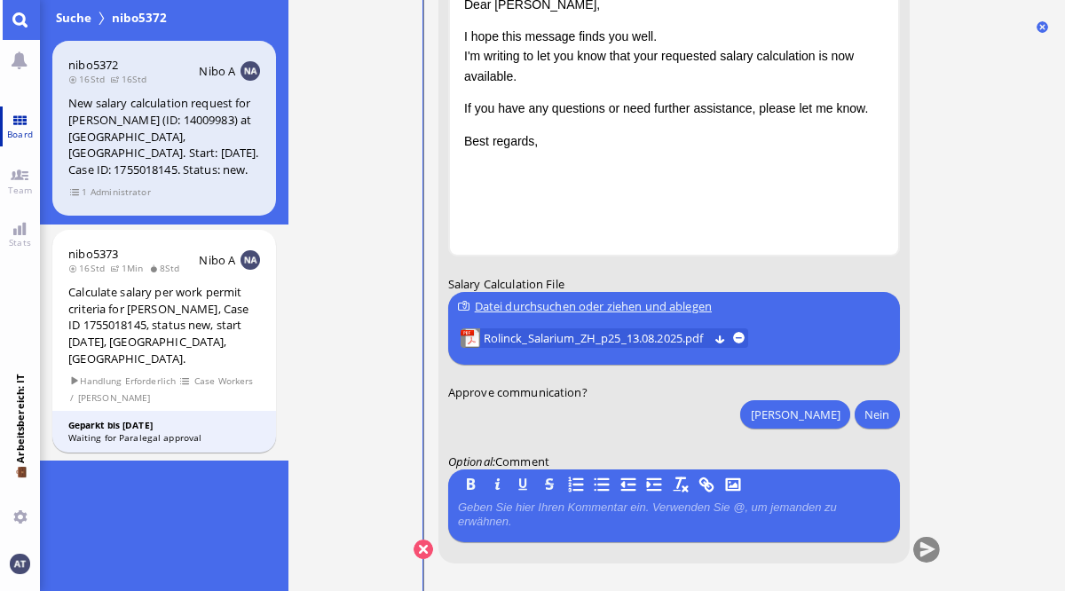
click at [17, 110] on link "Board" at bounding box center [20, 127] width 40 height 40
